Goal: Information Seeking & Learning: Learn about a topic

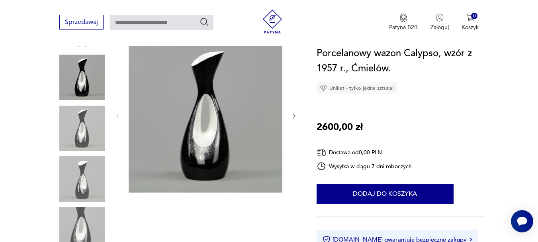
scroll to position [22, 0]
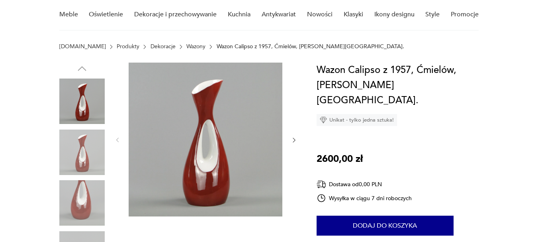
scroll to position [88, 0]
